Goal: Task Accomplishment & Management: Use online tool/utility

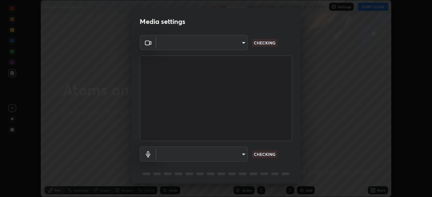
scroll to position [24, 0]
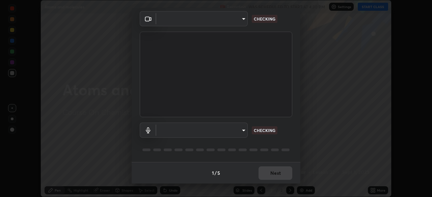
click at [287, 131] on div "​ CHECKING" at bounding box center [216, 130] width 153 height 15
click at [287, 133] on div "​ CHECKING" at bounding box center [216, 130] width 153 height 15
click at [277, 134] on div "CHECKING" at bounding box center [265, 131] width 26 height 8
click at [289, 135] on div "​ NOT CONNECTED" at bounding box center [216, 130] width 153 height 15
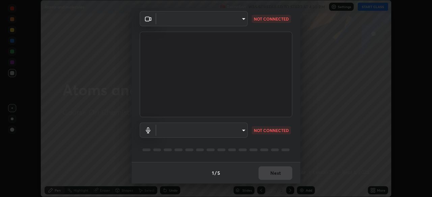
click at [289, 137] on div "​ NOT CONNECTED" at bounding box center [216, 130] width 153 height 15
click at [288, 138] on div "​ NOT CONNECTED" at bounding box center [216, 139] width 153 height 45
click at [288, 140] on div "​ NOT CONNECTED" at bounding box center [216, 139] width 153 height 45
click at [289, 141] on div "​ NOT CONNECTED" at bounding box center [216, 139] width 153 height 45
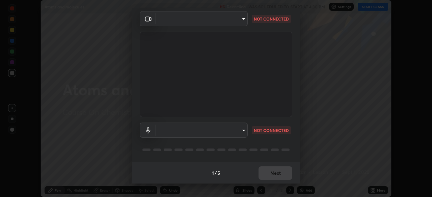
click at [290, 143] on div "​ NOT CONNECTED" at bounding box center [216, 139] width 153 height 45
click at [289, 144] on div "​ NOT CONNECTED" at bounding box center [216, 139] width 153 height 45
click at [287, 145] on div "​ NOT CONNECTED" at bounding box center [216, 139] width 153 height 45
click at [286, 145] on div "​ NOT CONNECTED" at bounding box center [216, 139] width 153 height 45
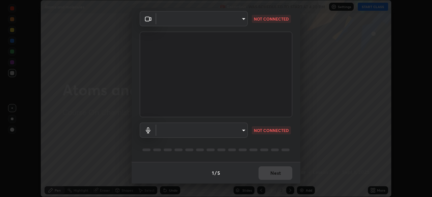
click at [284, 141] on div "​ NOT CONNECTED" at bounding box center [216, 139] width 153 height 45
click at [287, 142] on div "​ NOT CONNECTED" at bounding box center [216, 139] width 153 height 45
click at [288, 144] on div "​ NOT CONNECTED" at bounding box center [216, 139] width 153 height 45
click at [287, 147] on div at bounding box center [216, 150] width 153 height 8
click at [284, 152] on div at bounding box center [216, 150] width 153 height 8
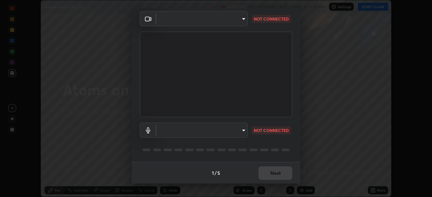
click at [281, 153] on div at bounding box center [216, 150] width 153 height 8
click at [284, 149] on div at bounding box center [285, 150] width 8 height 3
click at [286, 147] on div at bounding box center [216, 150] width 153 height 8
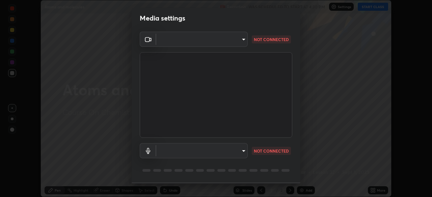
scroll to position [0, 0]
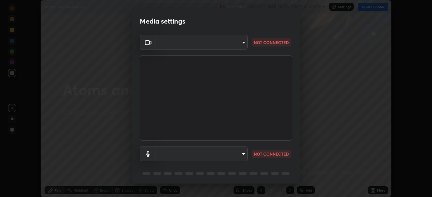
click at [244, 152] on body "Erase all Atoms and molecules Recording WAS SCHEDULED TO START AT 4:30 PM Setti…" at bounding box center [216, 98] width 432 height 197
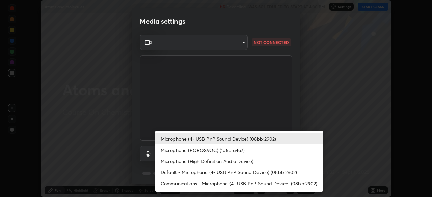
click at [227, 170] on li "Default - Microphone (4- USB PnP Sound Device) (08bb:2902)" at bounding box center [239, 172] width 168 height 11
type input "default"
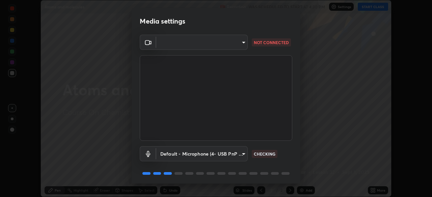
click at [242, 42] on body "Erase all Atoms and molecules Recording WAS SCHEDULED TO START AT 4:30 PM Setti…" at bounding box center [216, 98] width 432 height 197
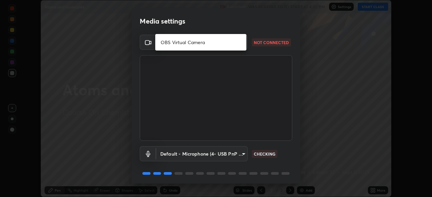
click at [224, 43] on li "OBS Virtual Camera" at bounding box center [200, 42] width 91 height 11
type input "1c11314efa7be5db5ff60504f41673ae6caa371db72e0c096c64cdfb121db68b"
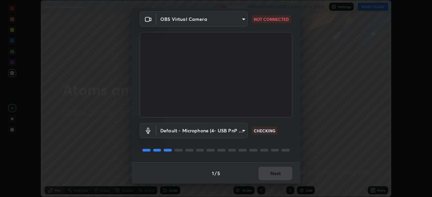
scroll to position [24, 0]
click at [280, 143] on div "Default - Microphone (4- USB PnP Sound Device) (08bb:2902) default CHECKING" at bounding box center [216, 139] width 153 height 45
click at [281, 141] on div "Default - Microphone (4- USB PnP Sound Device) (08bb:2902) default CHECKING" at bounding box center [216, 139] width 153 height 45
click at [283, 141] on div "Default - Microphone (4- USB PnP Sound Device) (08bb:2902) default CHECKING" at bounding box center [216, 139] width 153 height 45
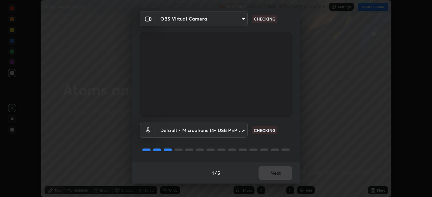
click at [285, 141] on div "Default - Microphone (4- USB PnP Sound Device) (08bb:2902) default CHECKING" at bounding box center [216, 139] width 153 height 45
click at [286, 141] on div "Default - Microphone (4- USB PnP Sound Device) (08bb:2902) default WORKING" at bounding box center [216, 139] width 153 height 45
click at [289, 129] on div "Default - Microphone (4- USB PnP Sound Device) (08bb:2902) default WORKING" at bounding box center [216, 130] width 153 height 15
click at [288, 134] on div "Default - Microphone (4- USB PnP Sound Device) (08bb:2902) default WORKING" at bounding box center [216, 130] width 153 height 15
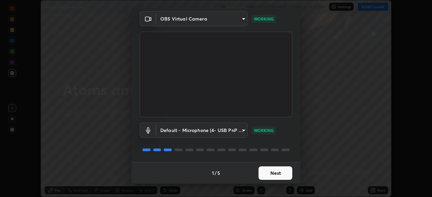
click at [281, 174] on button "Next" at bounding box center [276, 173] width 34 height 13
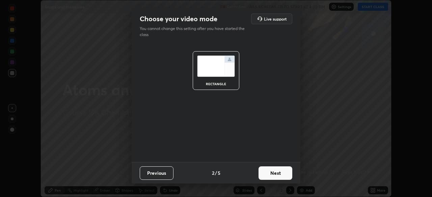
click at [281, 174] on button "Next" at bounding box center [276, 173] width 34 height 13
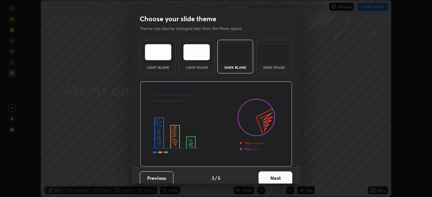
click at [281, 174] on button "Next" at bounding box center [276, 178] width 34 height 13
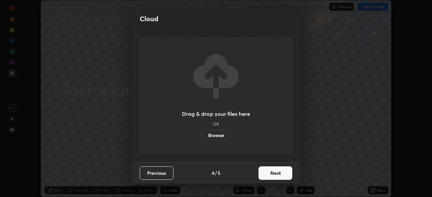
click at [276, 173] on button "Next" at bounding box center [276, 173] width 34 height 13
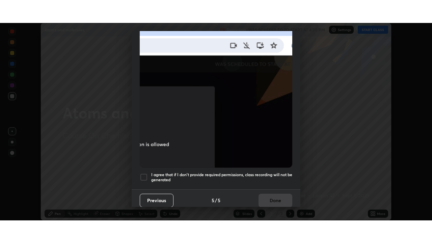
scroll to position [162, 0]
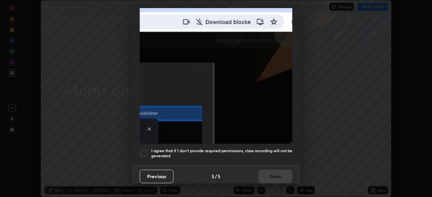
click at [262, 148] on h5 "I agree that if I don't provide required permissions, class recording will not …" at bounding box center [221, 153] width 141 height 10
click at [269, 170] on button "Done" at bounding box center [276, 176] width 34 height 13
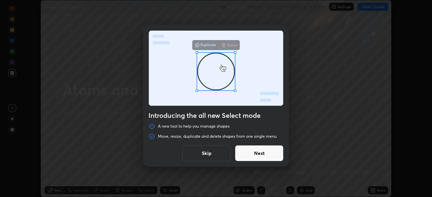
click at [217, 152] on button "Skip" at bounding box center [206, 153] width 49 height 16
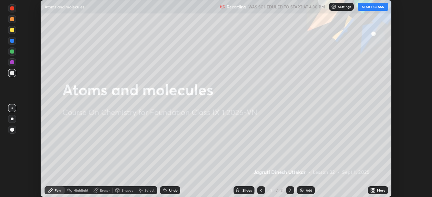
click at [372, 189] on icon at bounding box center [372, 190] width 2 height 2
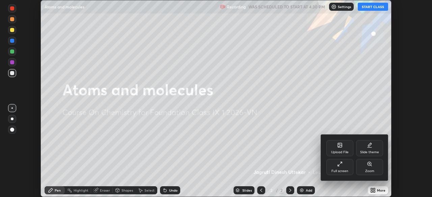
click at [371, 20] on div at bounding box center [216, 98] width 432 height 197
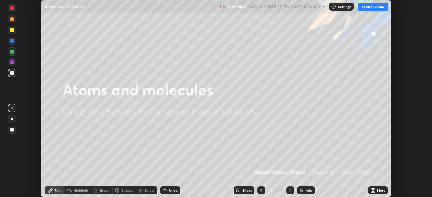
click at [372, 6] on button "START CLASS" at bounding box center [373, 7] width 30 height 8
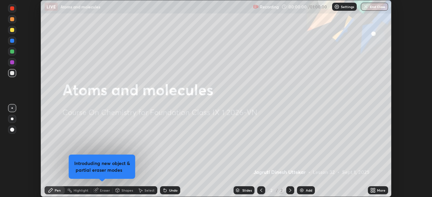
click at [380, 191] on div "More" at bounding box center [381, 190] width 8 height 3
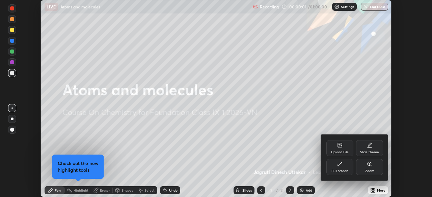
click at [336, 166] on div "Full screen" at bounding box center [339, 167] width 27 height 16
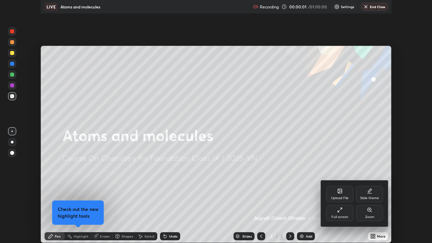
scroll to position [243, 432]
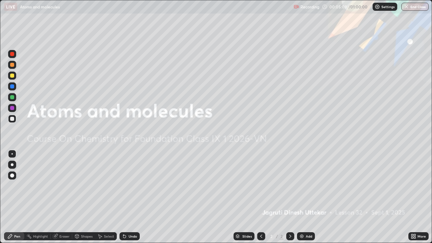
click at [303, 197] on img at bounding box center [301, 236] width 5 height 5
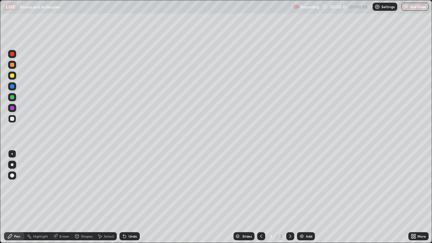
click at [129, 197] on div "Undo" at bounding box center [133, 236] width 8 height 3
click at [63, 197] on div "Eraser" at bounding box center [64, 236] width 10 height 3
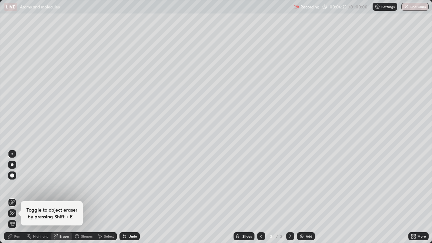
click at [15, 197] on div "Pen" at bounding box center [17, 236] width 6 height 3
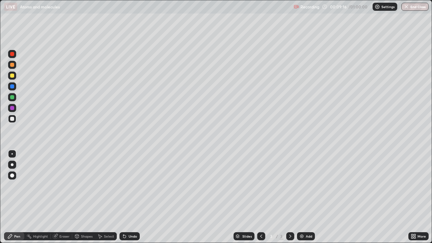
click at [129, 197] on div "Undo" at bounding box center [129, 236] width 20 height 8
click at [59, 197] on div "Eraser" at bounding box center [62, 236] width 22 height 8
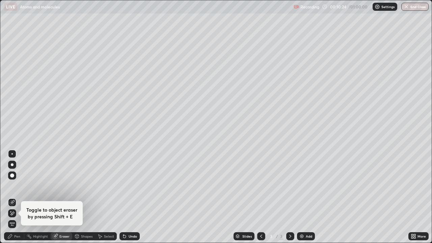
click at [13, 197] on div "Pen" at bounding box center [14, 236] width 20 height 8
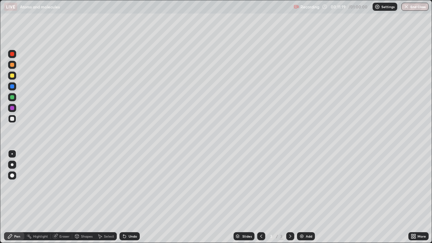
click at [129, 197] on div "Undo" at bounding box center [129, 236] width 20 height 8
click at [132, 197] on div "Undo" at bounding box center [129, 236] width 20 height 8
click at [131, 197] on div "Undo" at bounding box center [129, 236] width 20 height 8
click at [133, 197] on div "Undo" at bounding box center [133, 236] width 8 height 3
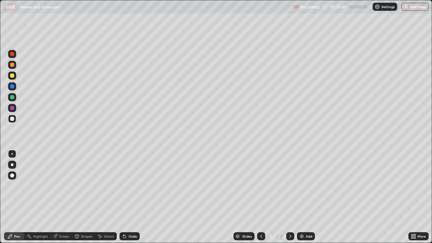
click at [303, 197] on img at bounding box center [301, 236] width 5 height 5
click at [13, 75] on div at bounding box center [12, 76] width 4 height 4
click at [12, 54] on div at bounding box center [12, 54] width 4 height 4
click at [60, 197] on div "Eraser" at bounding box center [64, 236] width 10 height 3
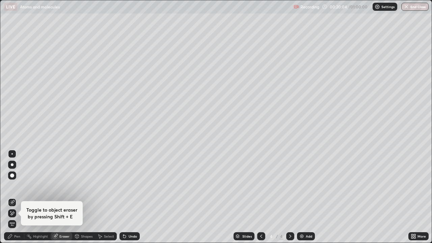
click at [19, 197] on div "Pen" at bounding box center [17, 236] width 6 height 3
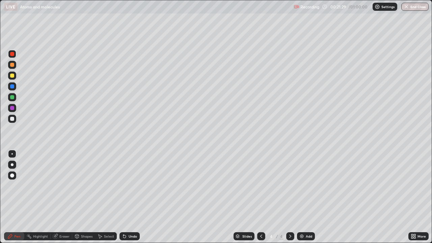
click at [129, 197] on div "Undo" at bounding box center [133, 236] width 8 height 3
click at [11, 75] on div at bounding box center [12, 76] width 4 height 4
click at [129, 197] on div "Undo" at bounding box center [133, 236] width 8 height 3
click at [127, 197] on div "Undo" at bounding box center [129, 236] width 20 height 8
click at [128, 197] on div "Undo" at bounding box center [129, 236] width 20 height 8
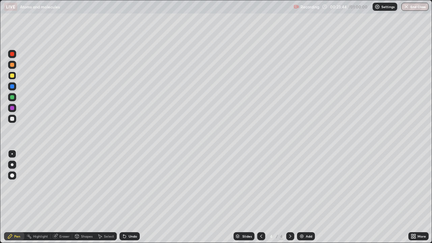
click at [129, 197] on div "Undo" at bounding box center [133, 236] width 8 height 3
click at [133, 197] on div "Undo" at bounding box center [133, 236] width 8 height 3
click at [135, 197] on div "Undo" at bounding box center [129, 236] width 20 height 8
click at [135, 197] on div "Undo" at bounding box center [133, 236] width 8 height 3
click at [306, 197] on div "Add" at bounding box center [309, 236] width 6 height 3
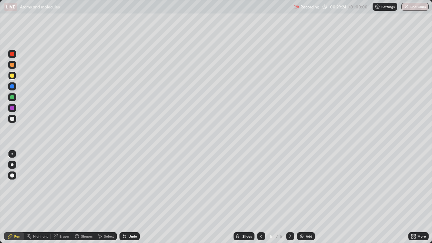
click at [133, 197] on div "Undo" at bounding box center [129, 236] width 20 height 8
click at [130, 197] on div "Undo" at bounding box center [133, 236] width 8 height 3
click at [60, 197] on div "Eraser" at bounding box center [64, 236] width 10 height 3
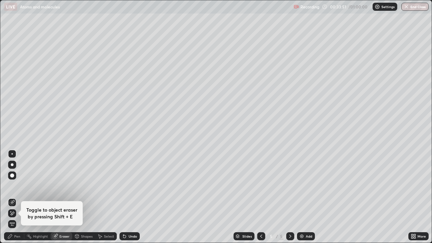
click at [17, 197] on div "Pen" at bounding box center [14, 236] width 20 height 8
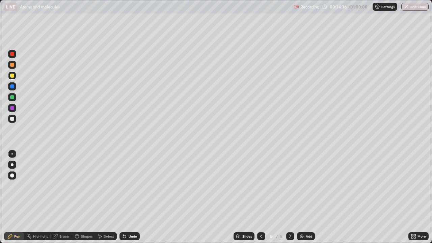
click at [124, 197] on icon at bounding box center [124, 236] width 3 height 3
click at [128, 197] on div "Undo" at bounding box center [129, 236] width 20 height 8
click at [123, 197] on icon at bounding box center [123, 235] width 1 height 1
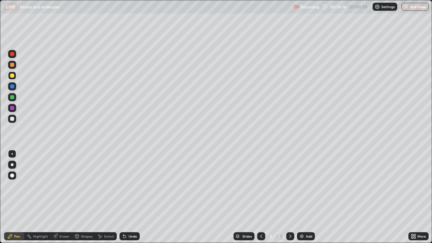
click at [124, 197] on icon at bounding box center [124, 236] width 5 height 5
click at [130, 197] on div "Undo" at bounding box center [129, 236] width 20 height 8
click at [132, 197] on div "Undo" at bounding box center [133, 236] width 8 height 3
click at [132, 197] on div "Undo" at bounding box center [129, 236] width 20 height 8
click at [135, 197] on div "Undo" at bounding box center [129, 236] width 20 height 8
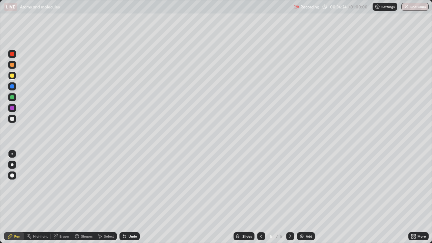
click at [135, 197] on div "Undo" at bounding box center [129, 236] width 20 height 8
click at [131, 197] on div "Undo" at bounding box center [133, 236] width 8 height 3
click at [130, 197] on div "Undo" at bounding box center [129, 236] width 20 height 8
click at [150, 197] on div "Slides 5 / 5 Add" at bounding box center [274, 235] width 269 height 13
click at [138, 197] on div "Undo" at bounding box center [129, 236] width 20 height 8
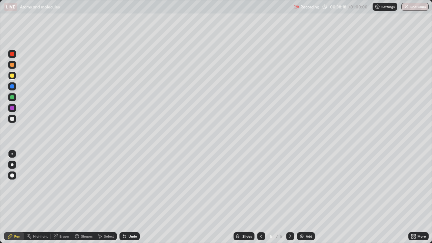
click at [393, 197] on div "Slides 5 / 5 Add" at bounding box center [274, 235] width 269 height 13
click at [392, 197] on div "Slides 5 / 5 Add" at bounding box center [274, 235] width 269 height 13
click at [397, 197] on div "Slides 5 / 5 Add" at bounding box center [274, 235] width 269 height 13
click at [129, 197] on div "Undo" at bounding box center [133, 236] width 8 height 3
click at [129, 197] on div "Undo" at bounding box center [129, 236] width 20 height 8
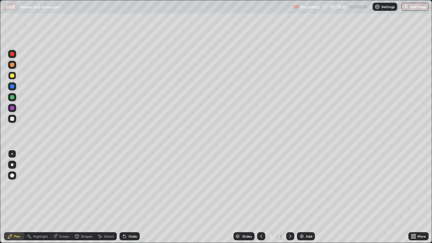
click at [128, 197] on div "Undo" at bounding box center [129, 236] width 20 height 8
click at [127, 197] on div "Undo" at bounding box center [129, 236] width 20 height 8
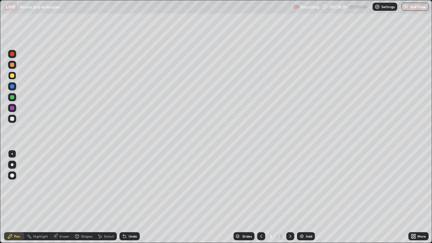
click at [372, 197] on div "Slides 5 / 5 Add" at bounding box center [274, 235] width 269 height 13
click at [130, 197] on div "Undo" at bounding box center [129, 236] width 20 height 8
click at [134, 197] on div "Undo" at bounding box center [129, 236] width 20 height 8
click at [301, 197] on img at bounding box center [301, 236] width 5 height 5
click at [12, 97] on div at bounding box center [12, 97] width 4 height 4
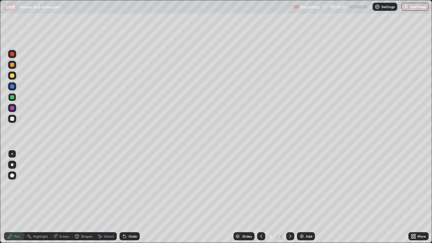
click at [129, 197] on div "Undo" at bounding box center [133, 236] width 8 height 3
click at [132, 197] on div "Undo" at bounding box center [133, 236] width 8 height 3
click at [129, 197] on div "Undo" at bounding box center [133, 236] width 8 height 3
click at [130, 197] on div "Undo" at bounding box center [129, 236] width 20 height 8
click at [132, 197] on div "Undo" at bounding box center [133, 236] width 8 height 3
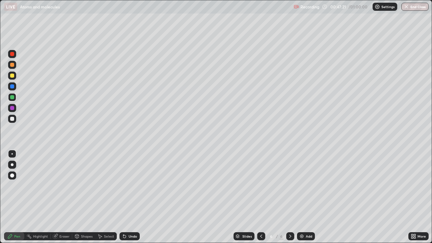
click at [133, 197] on div "Undo" at bounding box center [129, 236] width 20 height 8
click at [62, 197] on div "Eraser" at bounding box center [64, 236] width 10 height 3
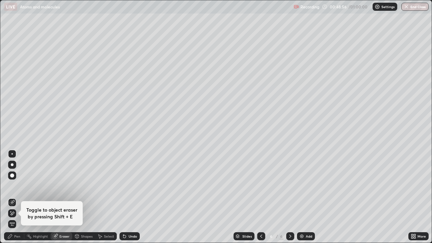
click at [13, 197] on div "Pen" at bounding box center [14, 236] width 20 height 8
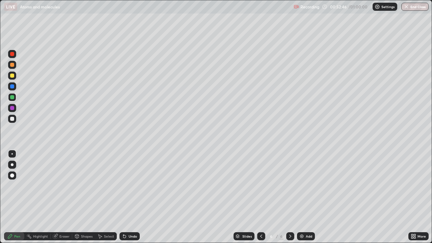
click at [132, 197] on div "Undo" at bounding box center [133, 236] width 8 height 3
click at [133, 197] on div "Undo" at bounding box center [133, 236] width 8 height 3
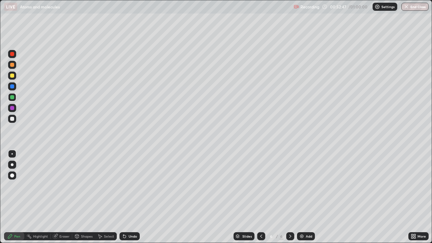
click at [133, 197] on div "Undo" at bounding box center [129, 236] width 20 height 8
click at [134, 197] on div "Undo" at bounding box center [133, 236] width 8 height 3
click at [135, 197] on div "Undo" at bounding box center [133, 236] width 8 height 3
click at [137, 197] on div "Undo" at bounding box center [129, 236] width 20 height 8
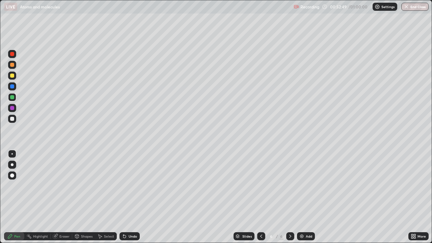
click at [127, 197] on div "Undo" at bounding box center [129, 236] width 20 height 8
click at [132, 197] on div "Undo" at bounding box center [133, 236] width 8 height 3
click at [106, 197] on div "Select" at bounding box center [109, 236] width 10 height 3
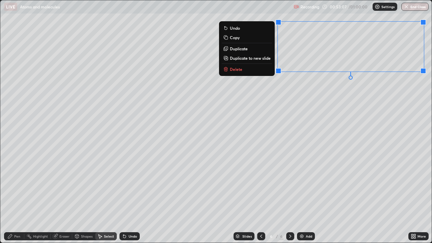
click at [252, 60] on p "Duplicate to new slide" at bounding box center [250, 57] width 41 height 5
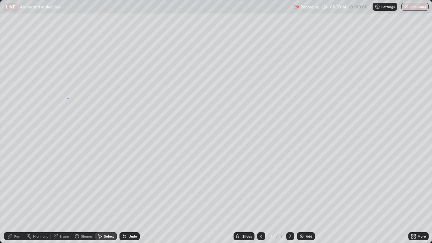
click at [68, 98] on div "0 ° Undo Copy Duplicate Duplicate to new slide Delete" at bounding box center [215, 121] width 431 height 242
click at [10, 197] on icon at bounding box center [9, 236] width 5 height 5
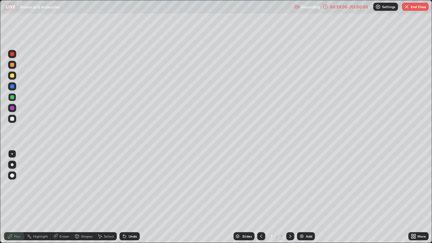
click at [123, 197] on icon at bounding box center [123, 235] width 1 height 1
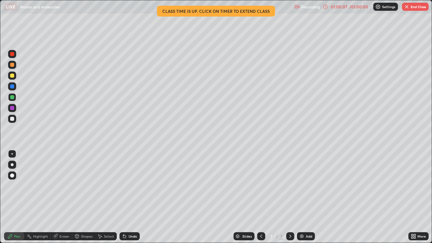
click at [408, 7] on img "button" at bounding box center [406, 6] width 5 height 5
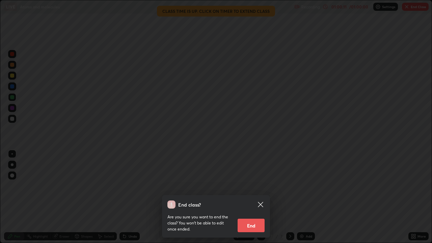
click at [250, 197] on button "End" at bounding box center [251, 225] width 27 height 13
